Goal: Communication & Community: Answer question/provide support

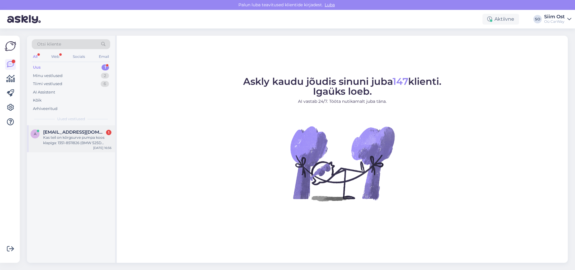
click at [70, 138] on div "Kas teil on kõrgsurve pumpa koos klapiga: 1351-8511826 (BMW 525D 2004 E60 VIN n…" at bounding box center [77, 140] width 68 height 11
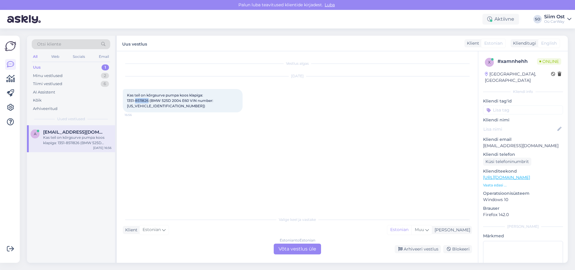
drag, startPoint x: 148, startPoint y: 101, endPoint x: 136, endPoint y: 102, distance: 12.6
click at [136, 102] on span "Kas teil on kõrgsurve pumpa koos klapiga: 1351-8511826 (BMW 525D 2004 E60 VIN n…" at bounding box center [170, 100] width 87 height 15
copy span "8511826"
click at [286, 247] on div "Estonian to Estonian Võta vestlus üle" at bounding box center [297, 249] width 47 height 11
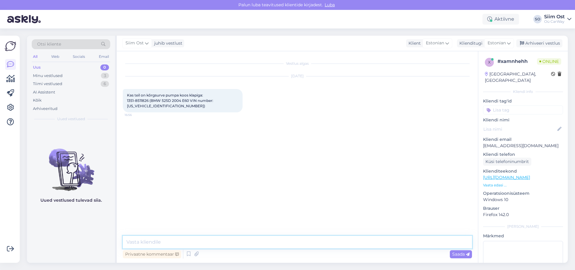
click at [176, 242] on textarea at bounding box center [297, 242] width 349 height 13
type textarea "Tere, hetkel ei ole."
click at [461, 255] on span "Saada" at bounding box center [461, 253] width 17 height 5
click at [55, 78] on div "Minu vestlused" at bounding box center [48, 76] width 30 height 6
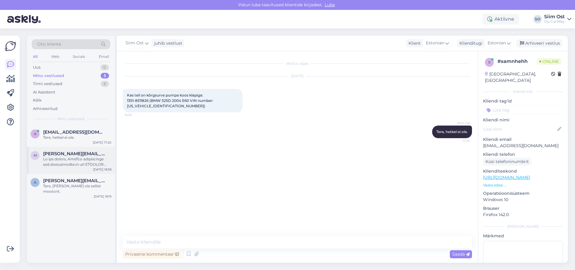
click at [65, 161] on div at bounding box center [77, 161] width 68 height 11
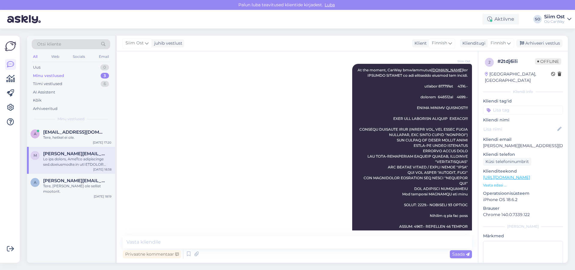
scroll to position [25, 0]
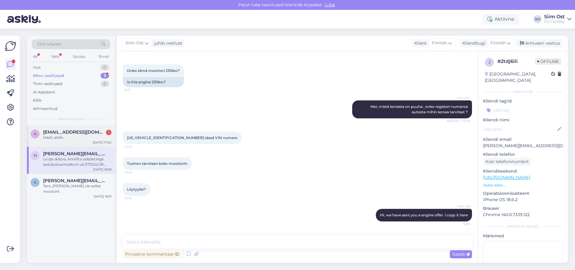
click at [64, 134] on span "[EMAIL_ADDRESS][DOMAIN_NAME]" at bounding box center [74, 131] width 62 height 5
